Goal: Find contact information: Find contact information

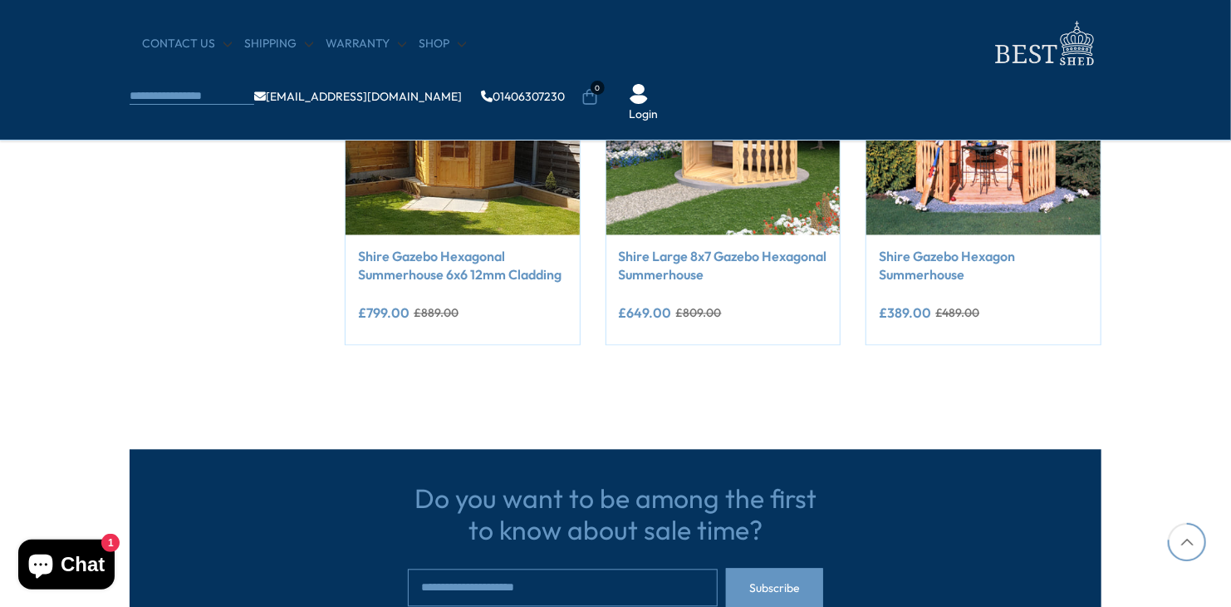
scroll to position [1496, 0]
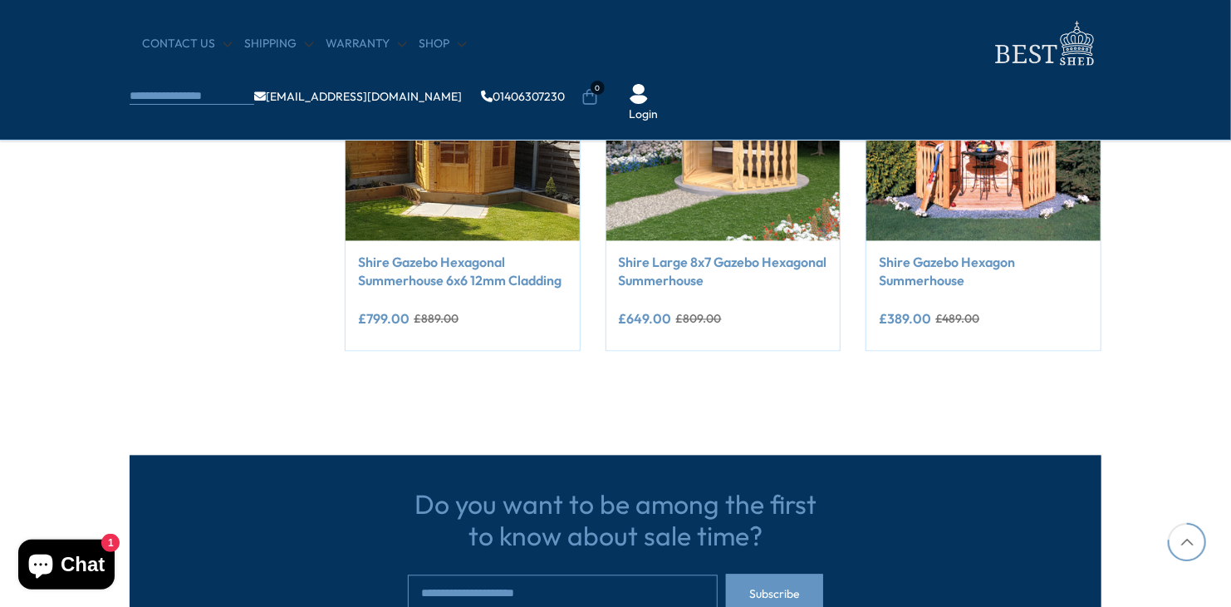
click at [462, 91] on link "[EMAIL_ADDRESS][DOMAIN_NAME]" at bounding box center [358, 97] width 208 height 12
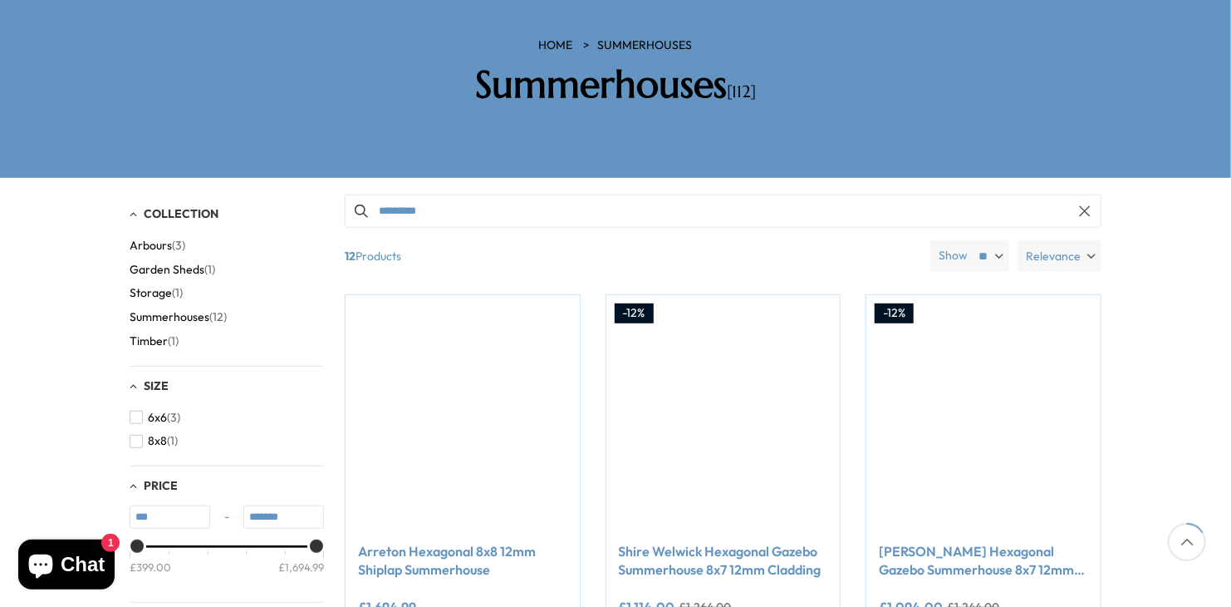
scroll to position [0, 0]
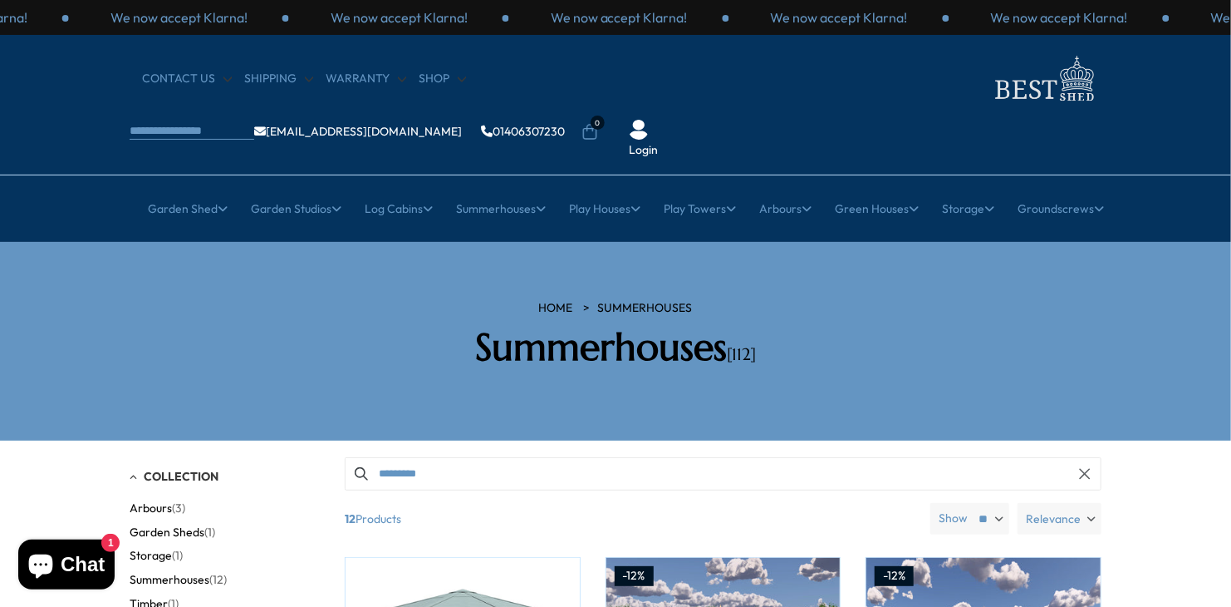
click at [985, 81] on img at bounding box center [1043, 79] width 116 height 54
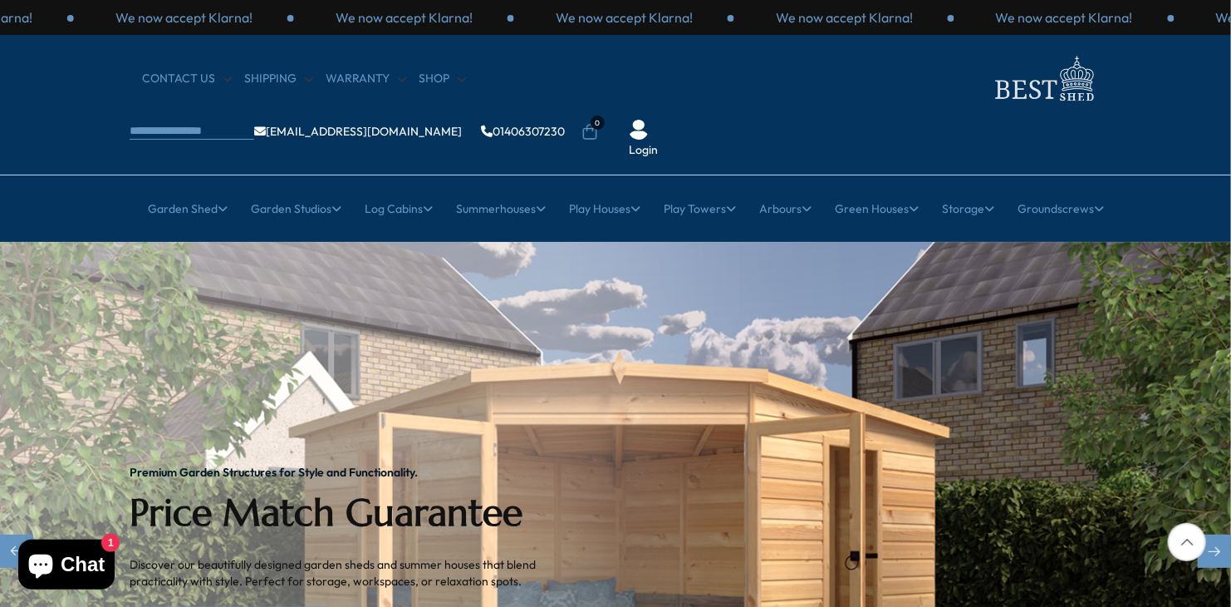
drag, startPoint x: 585, startPoint y: 244, endPoint x: 798, endPoint y: 198, distance: 217.7
drag, startPoint x: 798, startPoint y: 198, endPoint x: 668, endPoint y: 115, distance: 154.0
